Goal: Information Seeking & Learning: Learn about a topic

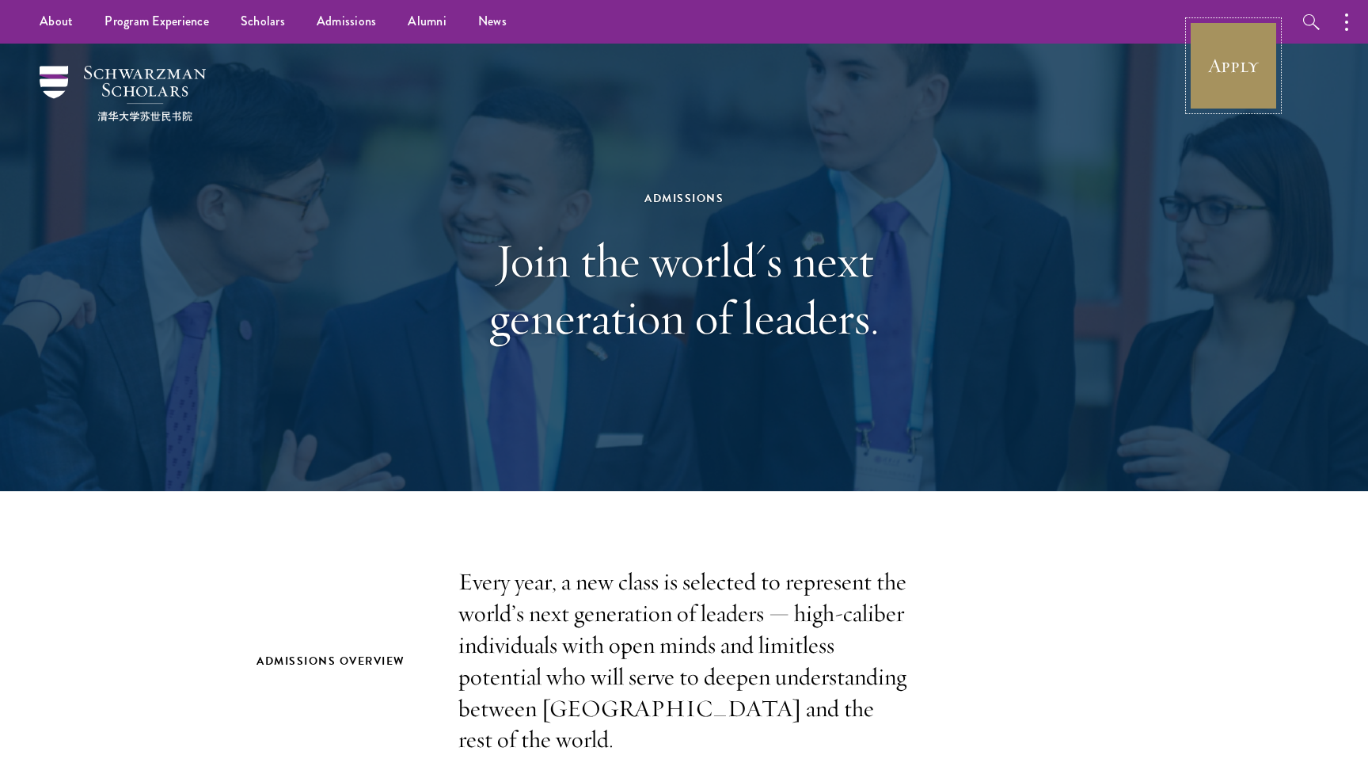
click at [1252, 42] on link "Apply" at bounding box center [1233, 65] width 89 height 89
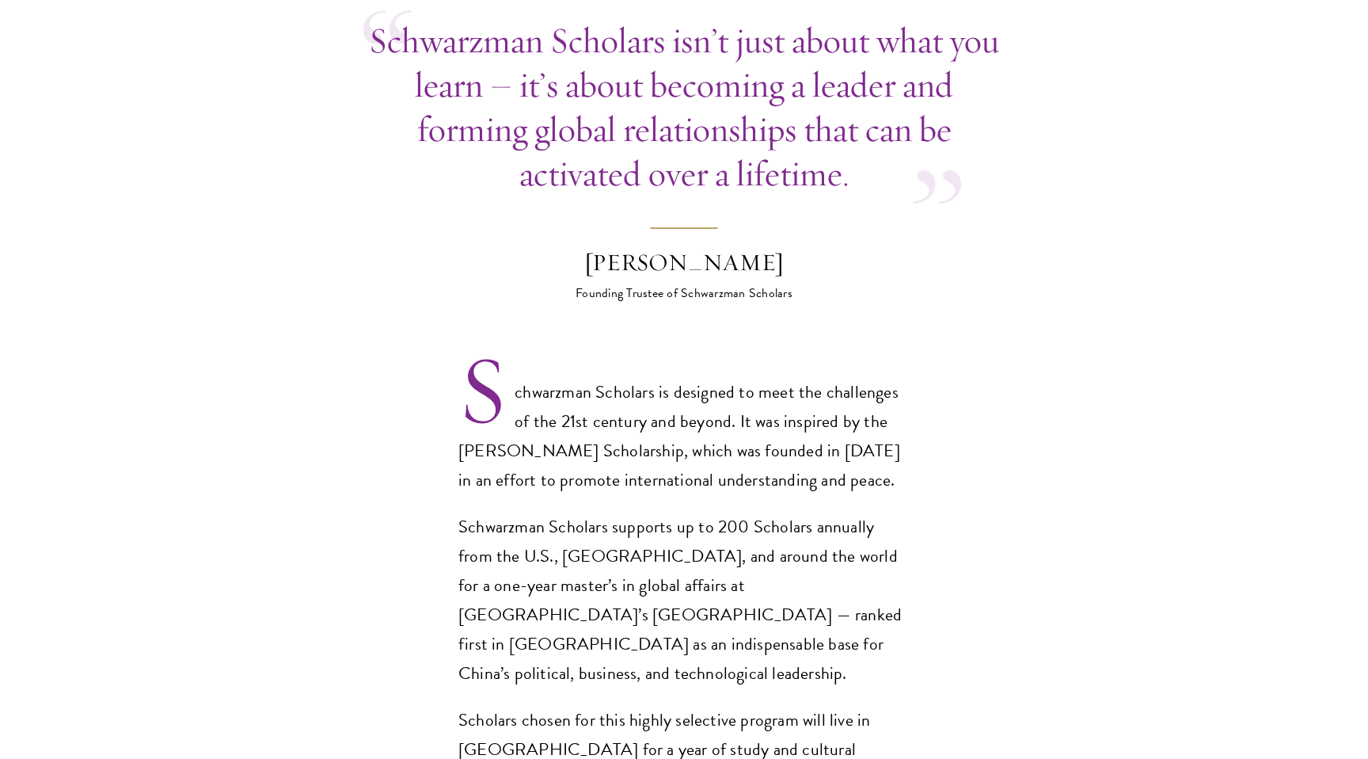
scroll to position [974, 0]
